Goal: Task Accomplishment & Management: Complete application form

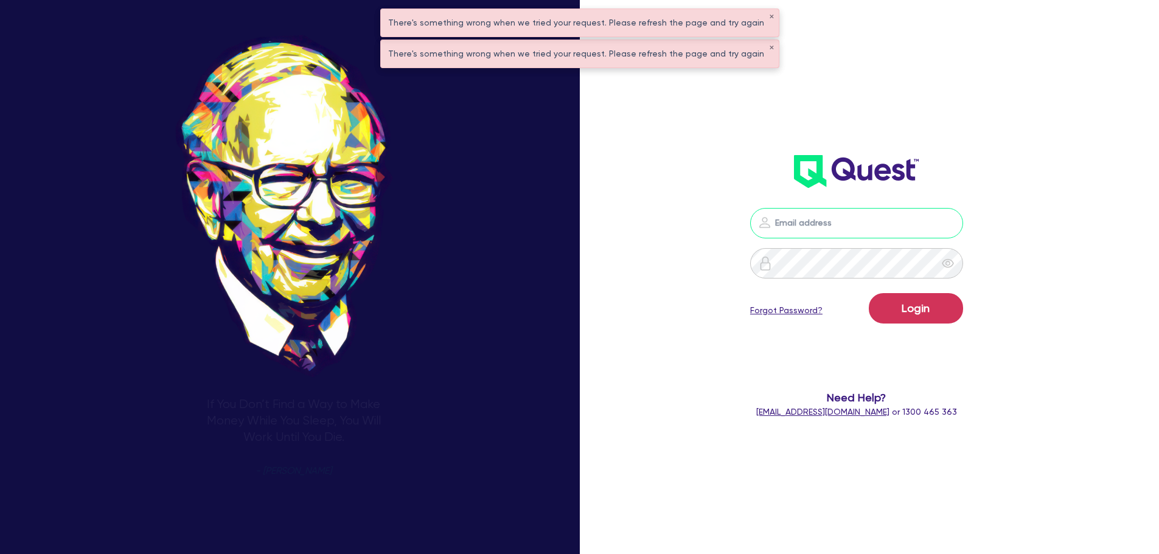
click at [838, 225] on input "email" at bounding box center [856, 223] width 213 height 30
type input "[EMAIL_ADDRESS][PERSON_NAME][DOMAIN_NAME]"
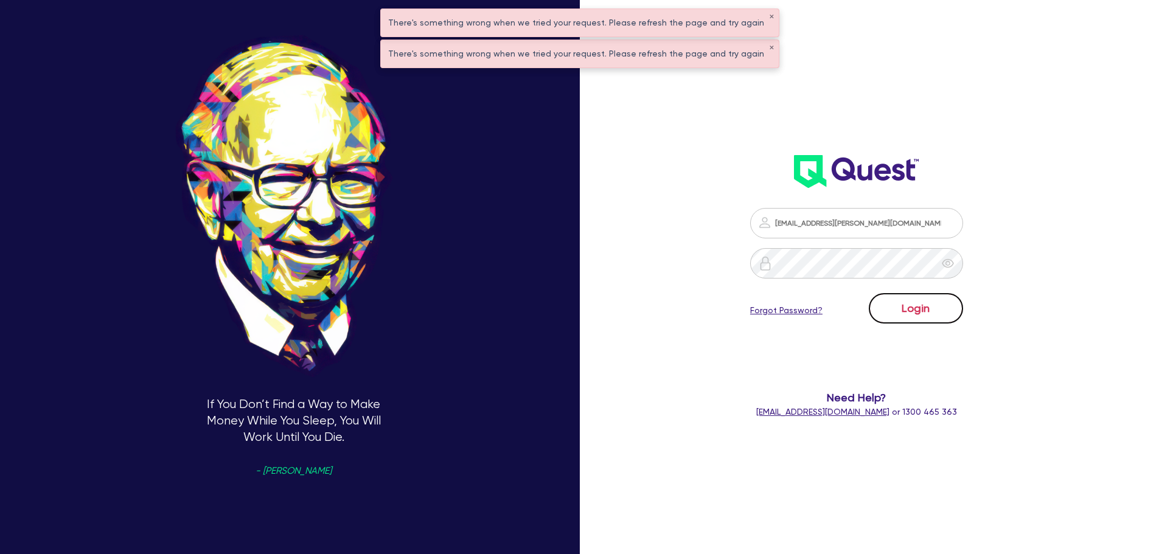
drag, startPoint x: 915, startPoint y: 316, endPoint x: 927, endPoint y: 299, distance: 20.9
click at [918, 310] on button "Login" at bounding box center [916, 308] width 94 height 30
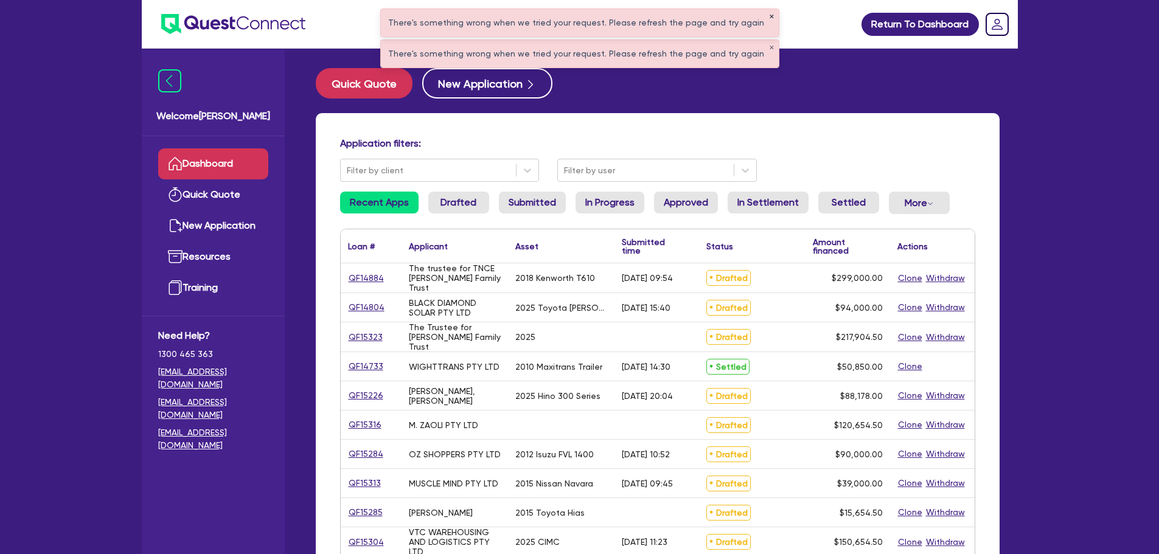
click at [769, 15] on button "✕" at bounding box center [771, 17] width 5 height 6
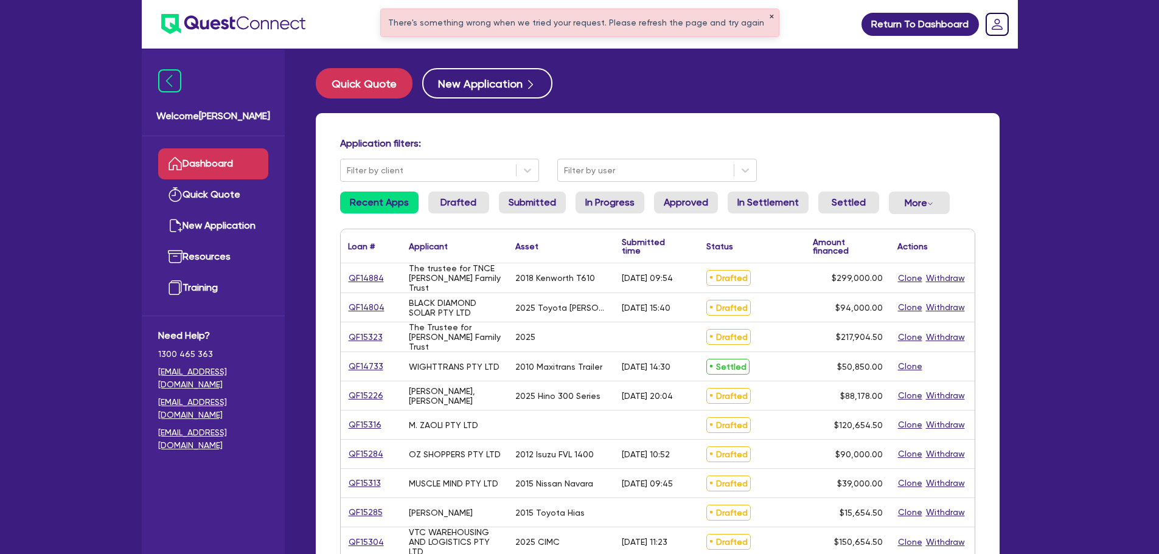
click at [769, 16] on button "✕" at bounding box center [771, 17] width 5 height 6
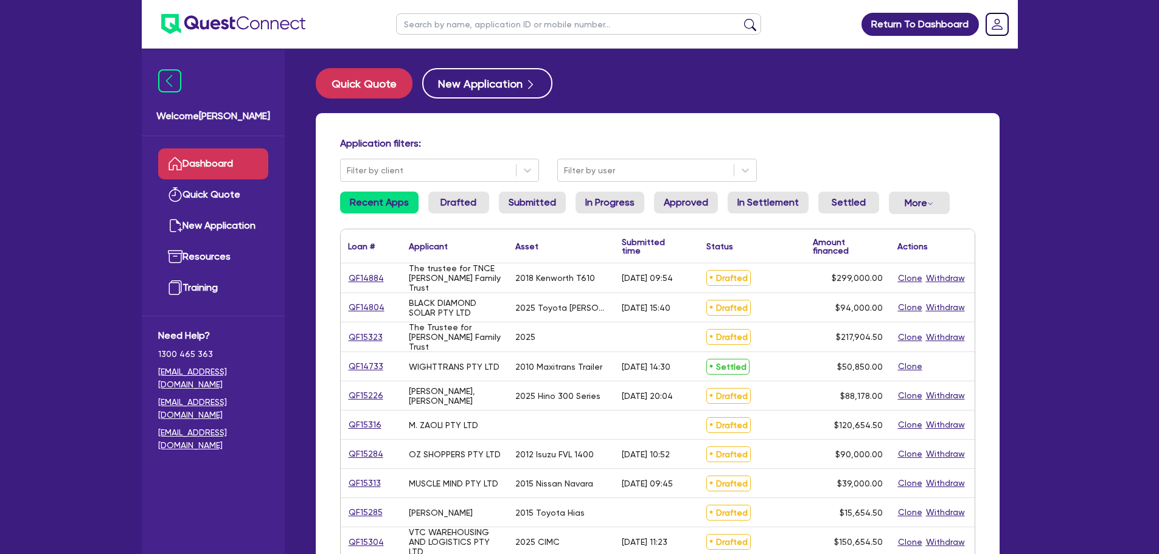
drag, startPoint x: 677, startPoint y: 21, endPoint x: 690, endPoint y: 6, distance: 19.9
click at [677, 21] on input "text" at bounding box center [578, 23] width 365 height 21
type input "codey"
click at [741, 18] on button "submit" at bounding box center [750, 26] width 19 height 17
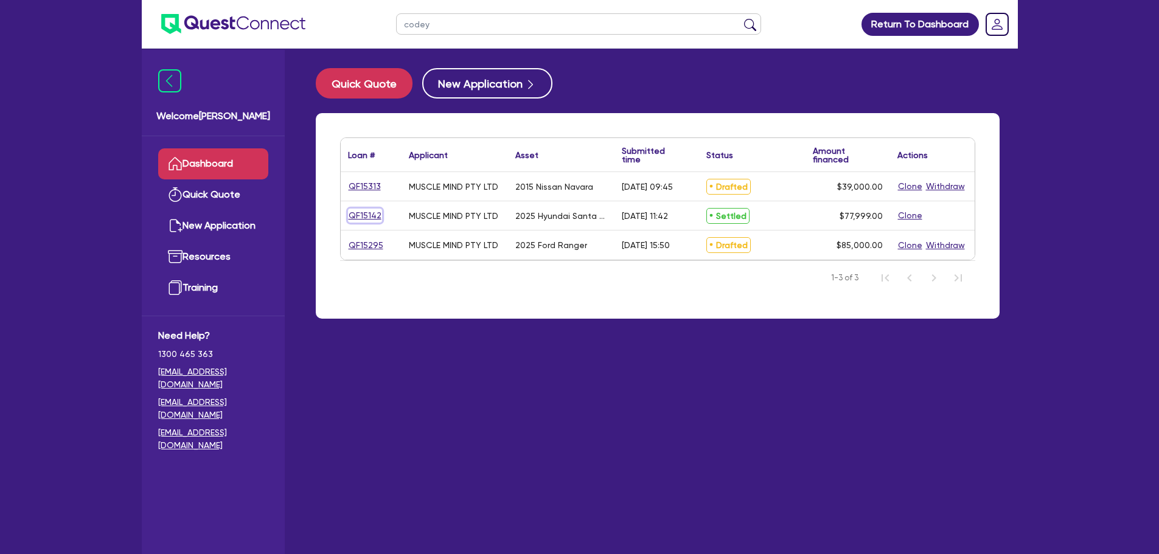
click at [371, 212] on link "QF15142" at bounding box center [365, 216] width 34 height 14
select select "CARS_AND_LIGHT_TRUCKS"
select select "PASSENGER_VEHICLES"
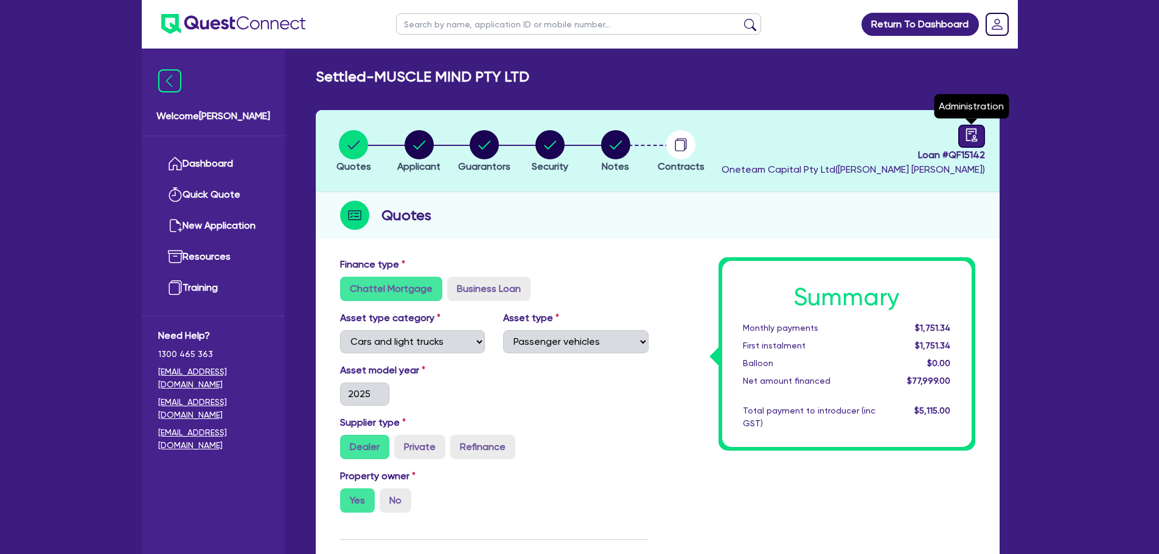
click at [979, 127] on link at bounding box center [971, 136] width 27 height 23
select select "SETTLED"
select select "Shift"
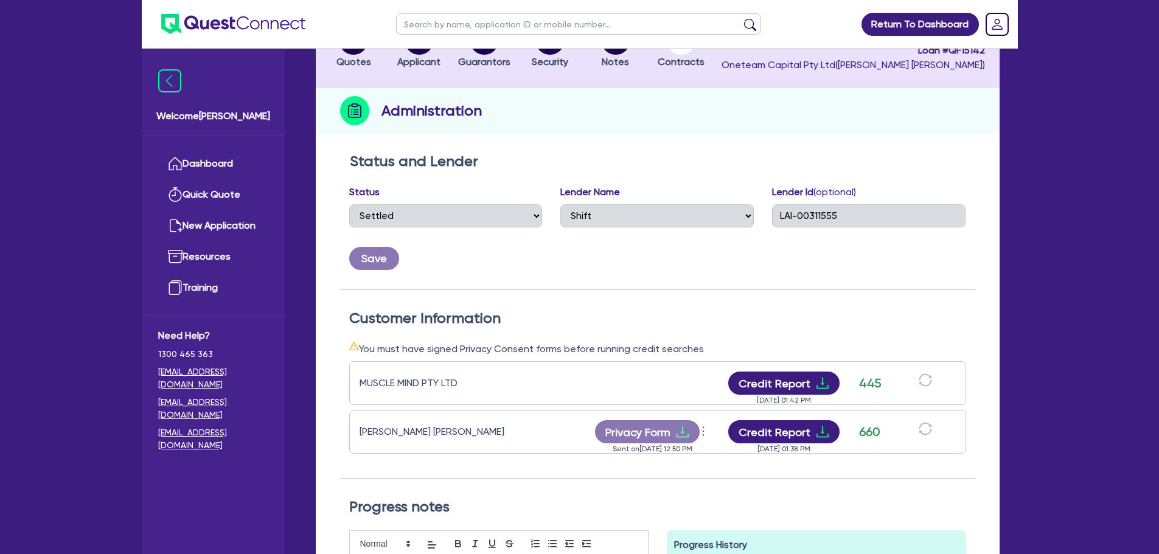
scroll to position [183, 0]
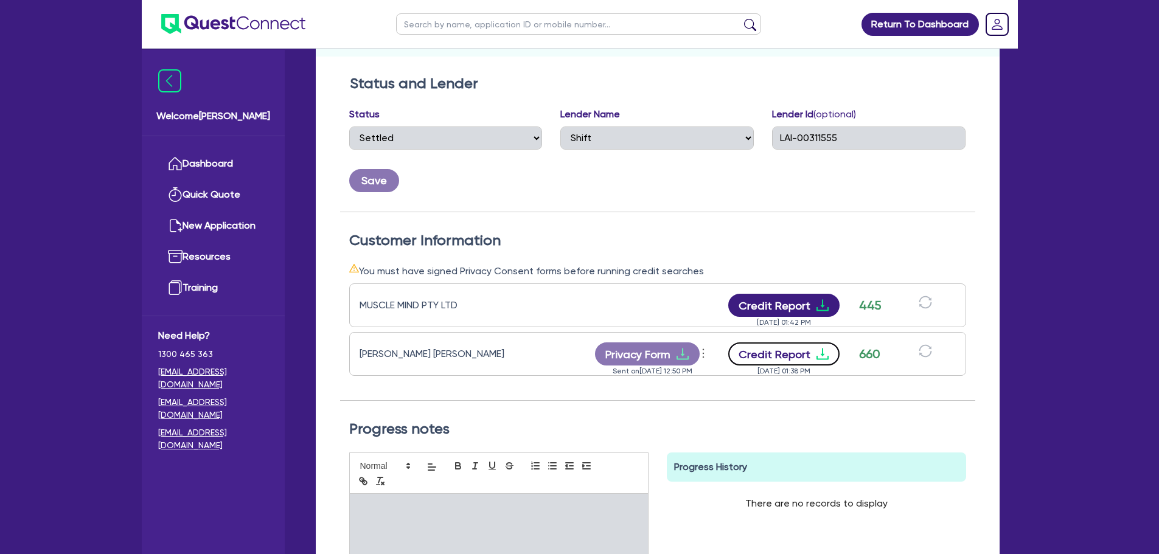
click at [767, 353] on button "Credit Report" at bounding box center [783, 354] width 111 height 23
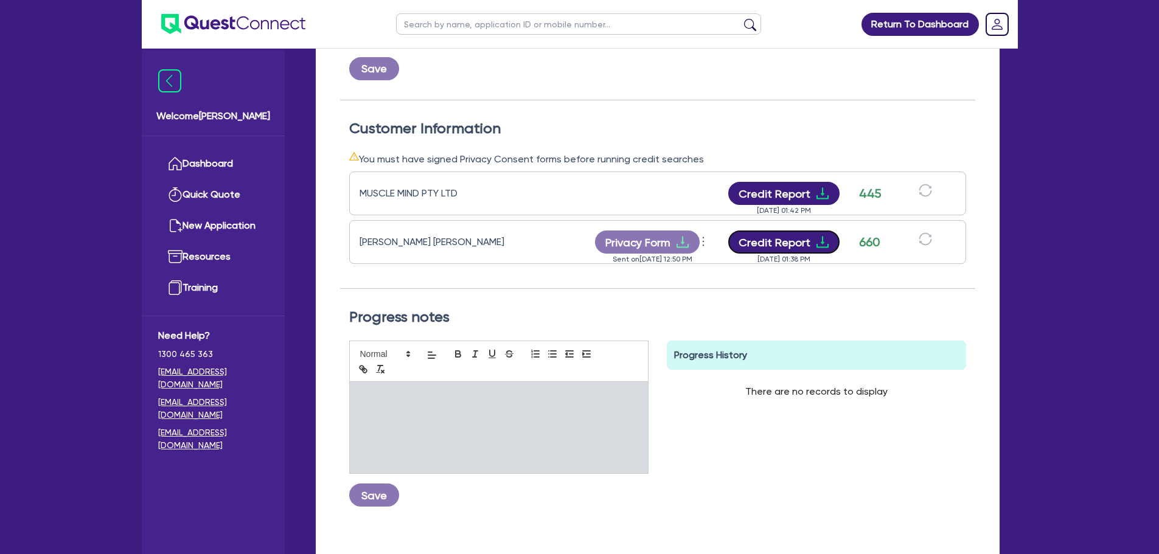
scroll to position [375, 0]
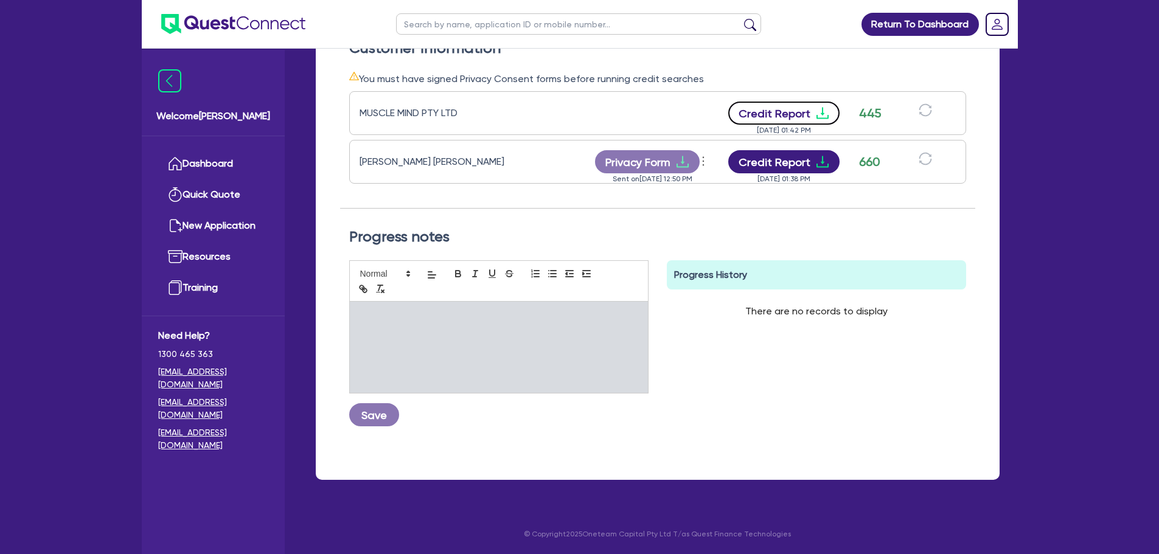
click at [750, 116] on button "Credit Report" at bounding box center [783, 113] width 111 height 23
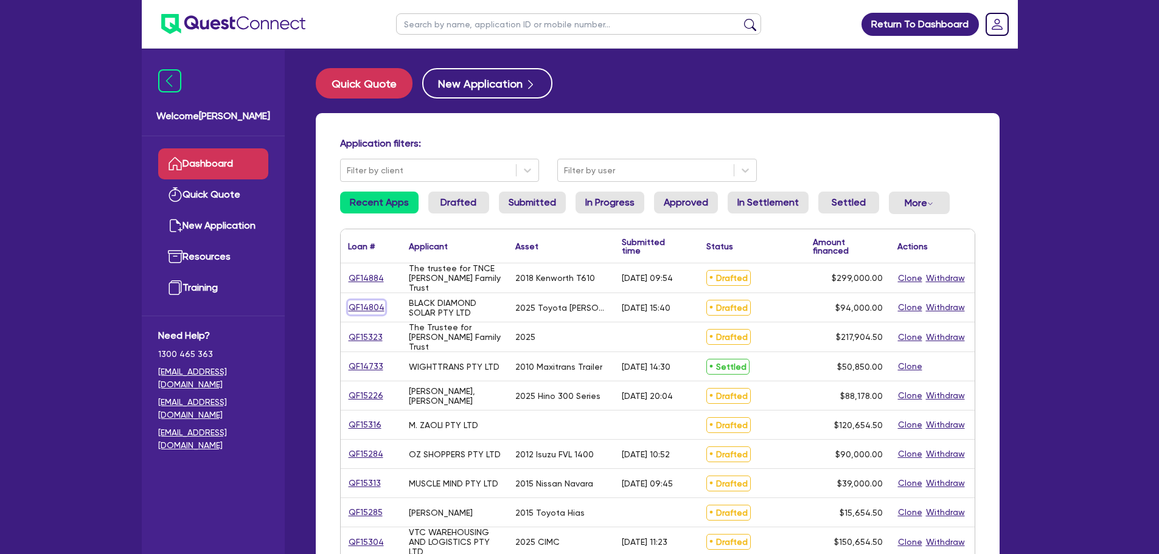
click at [367, 306] on link "QF14804" at bounding box center [366, 308] width 37 height 14
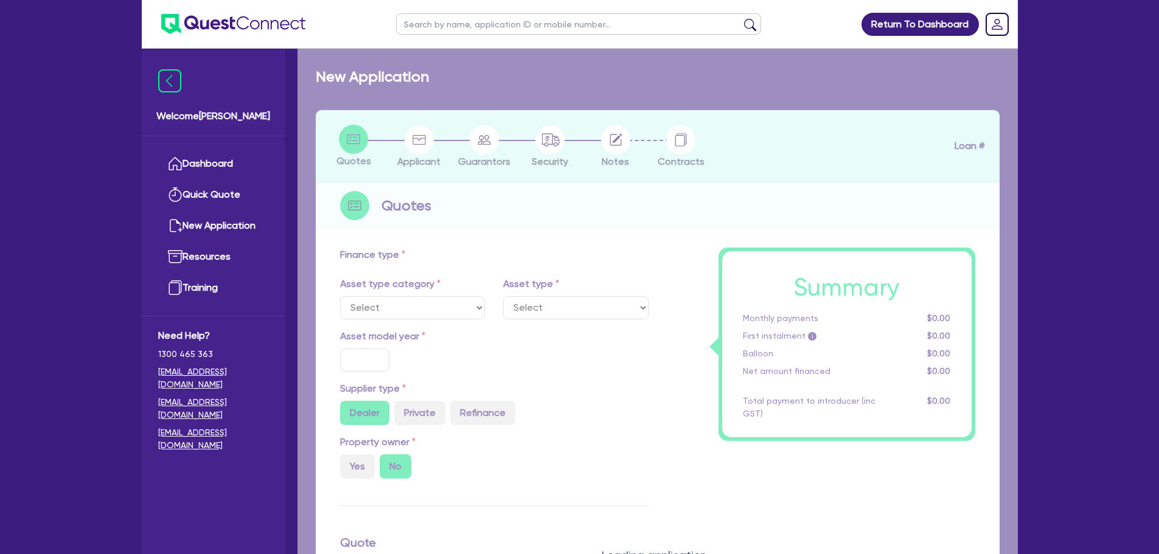
select select "CARS_AND_LIGHT_TRUCKS"
type input "2025"
radio input "true"
type input "94,000"
type input "4"
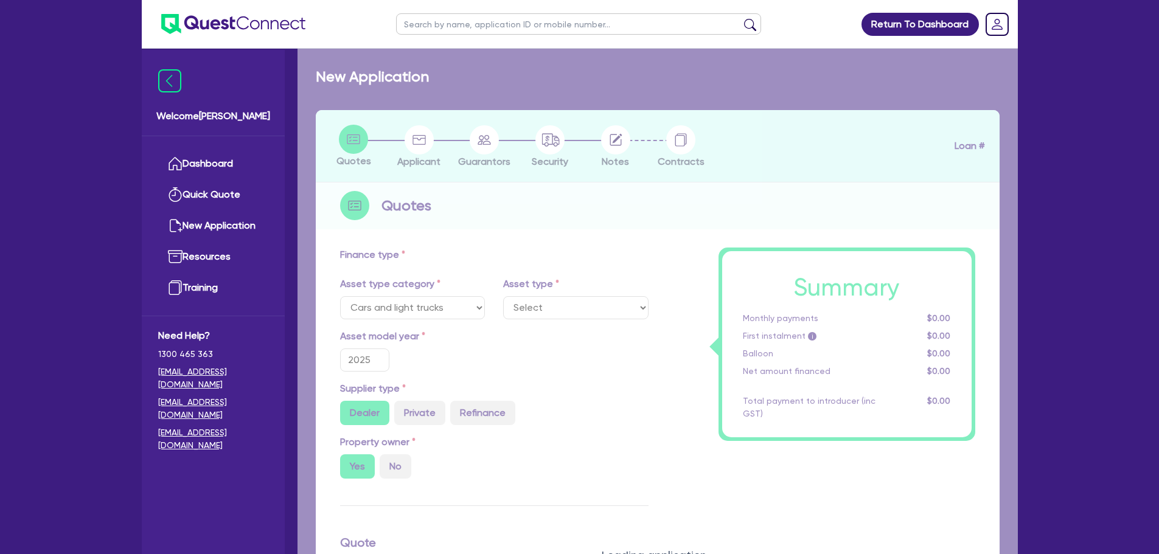
type input "3,760"
type input "6.49"
type input "900"
select select "PASSENGER_VEHICLES"
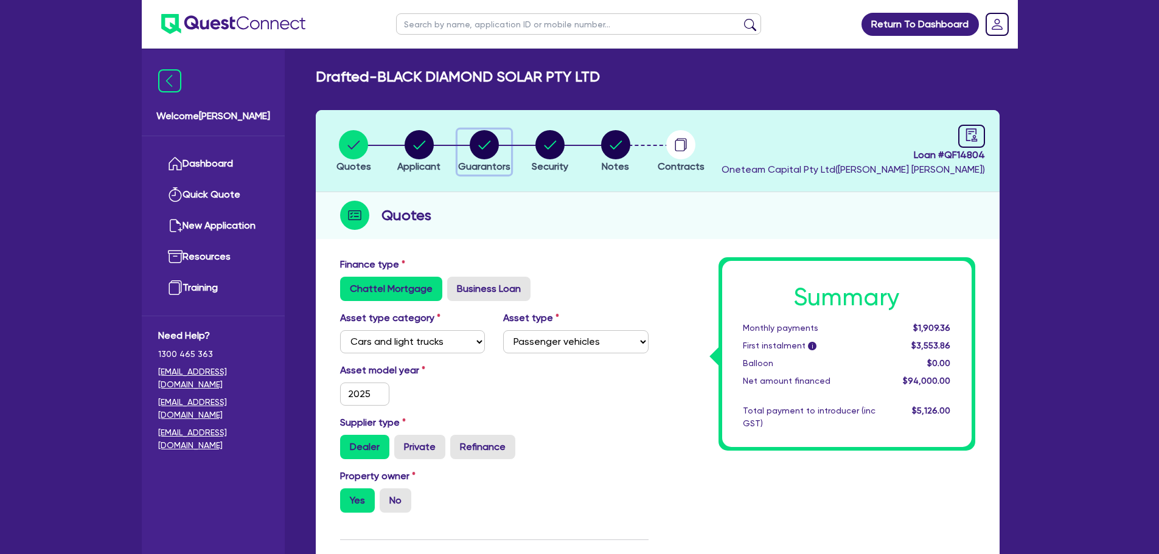
click at [478, 147] on circle "button" at bounding box center [484, 144] width 29 height 29
select select "MR"
select select "QLD"
select select "MARRIED"
select select "MRS"
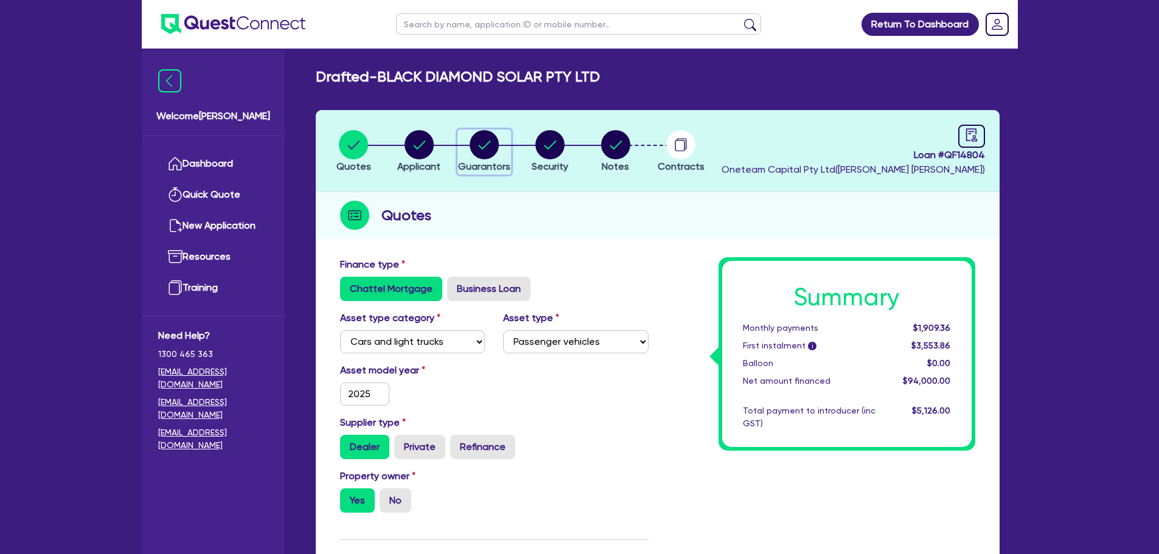
select select "QLD"
select select "MARRIED"
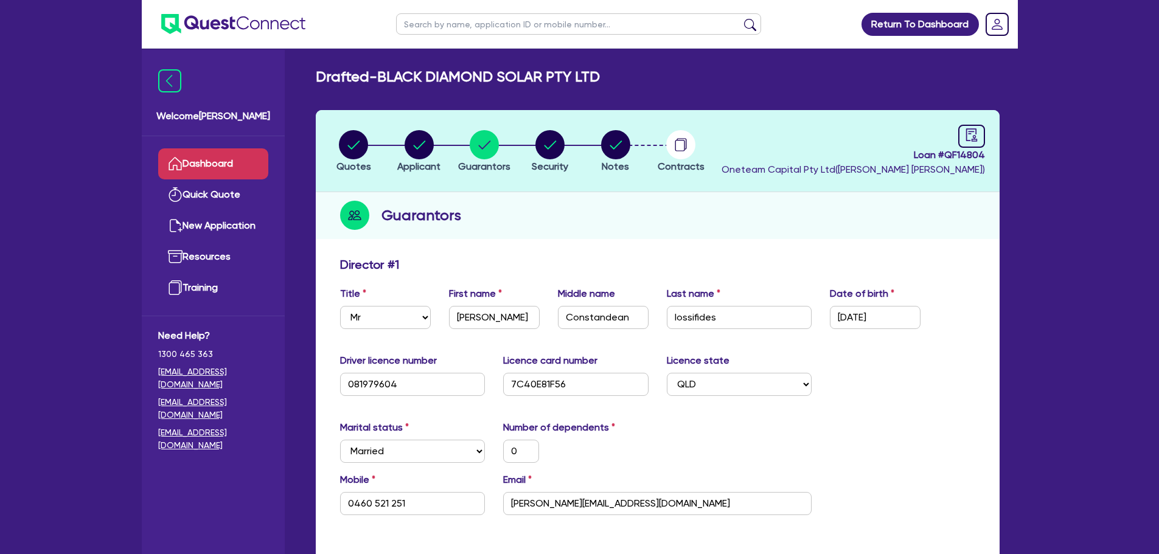
click at [229, 151] on link "Dashboard" at bounding box center [213, 163] width 110 height 31
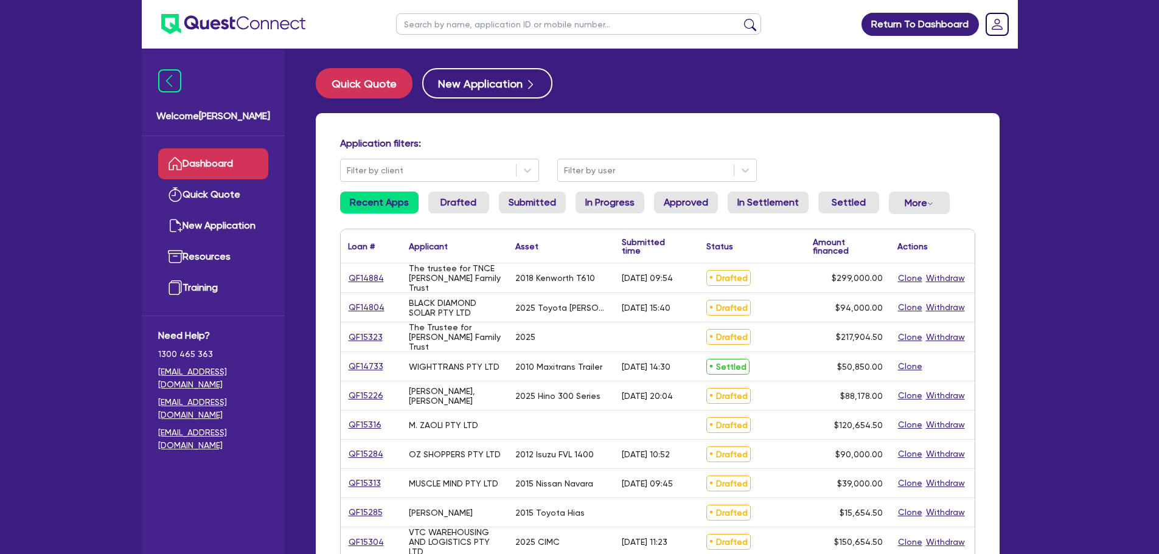
click at [517, 21] on input "text" at bounding box center [578, 23] width 365 height 21
type input "vtc"
click at [741, 18] on button "submit" at bounding box center [750, 26] width 19 height 17
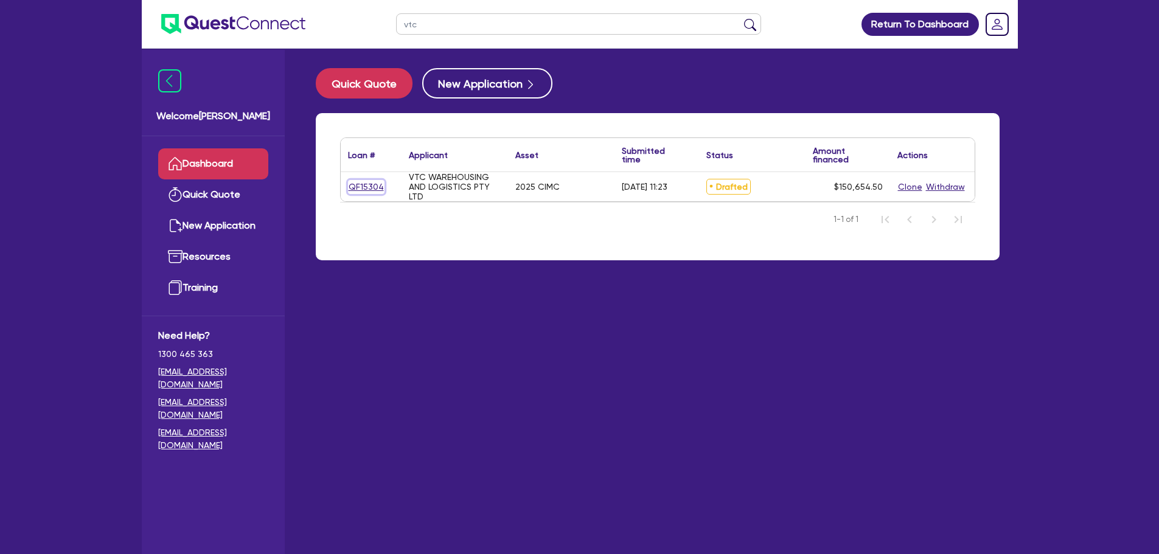
click at [361, 185] on link "QF15304" at bounding box center [366, 187] width 37 height 14
select select "PRIMARY_ASSETS"
select select "TRAILERS"
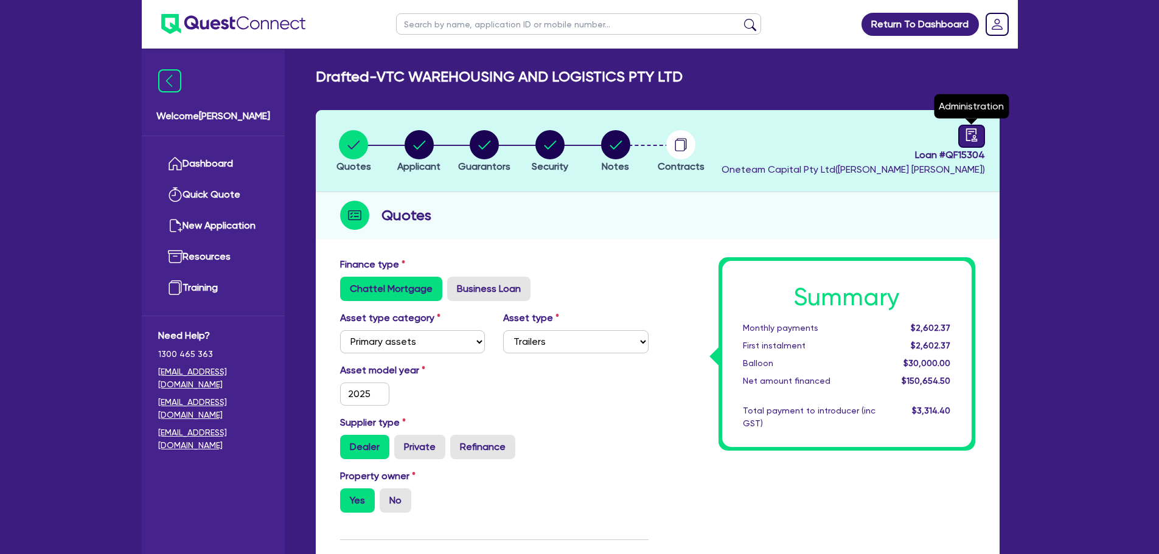
click at [959, 134] on link at bounding box center [971, 136] width 27 height 23
select select "DRAFTED_AMENDED"
select select "Flexicommercial"
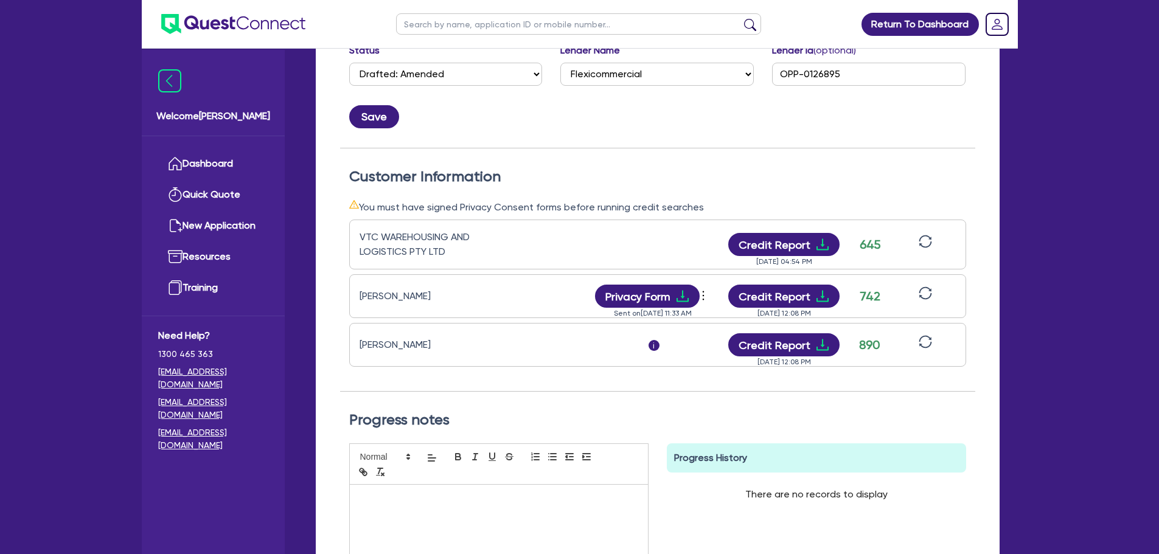
scroll to position [304, 0]
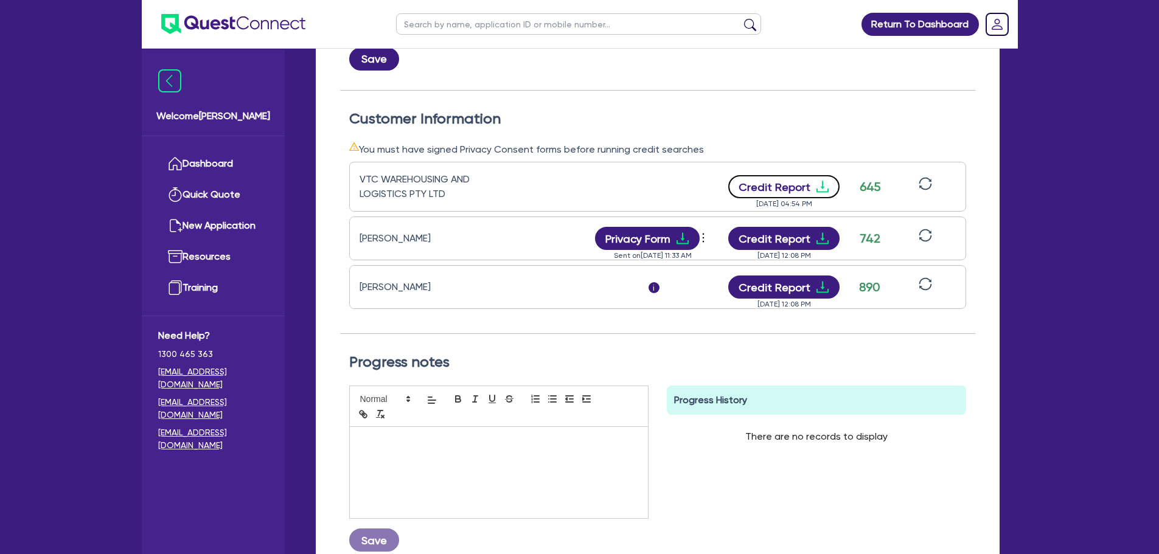
click at [806, 191] on button "Credit Report" at bounding box center [783, 186] width 111 height 23
